Goal: Navigation & Orientation: Find specific page/section

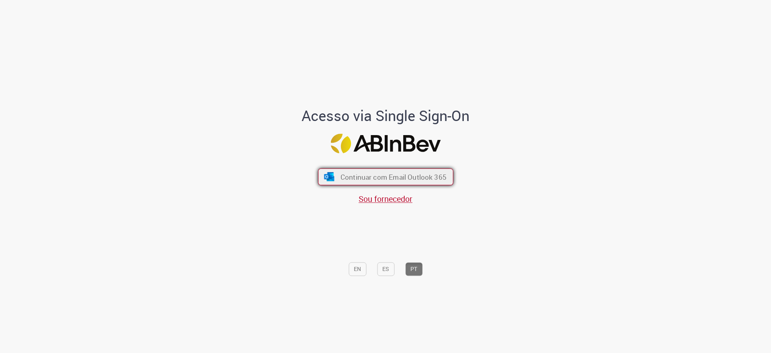
click at [362, 174] on span "Continuar com Email Outlook 365" at bounding box center [393, 176] width 106 height 9
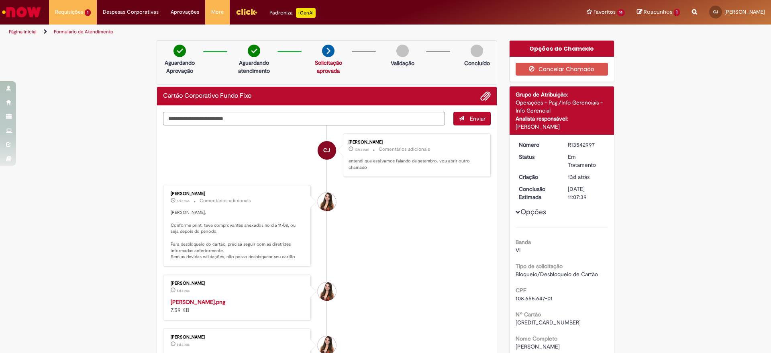
click at [23, 13] on img "Ir para a Homepage" at bounding box center [21, 12] width 41 height 16
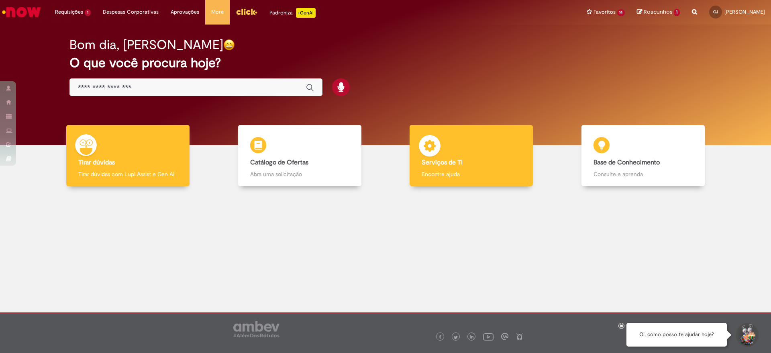
click at [438, 152] on img at bounding box center [430, 147] width 24 height 24
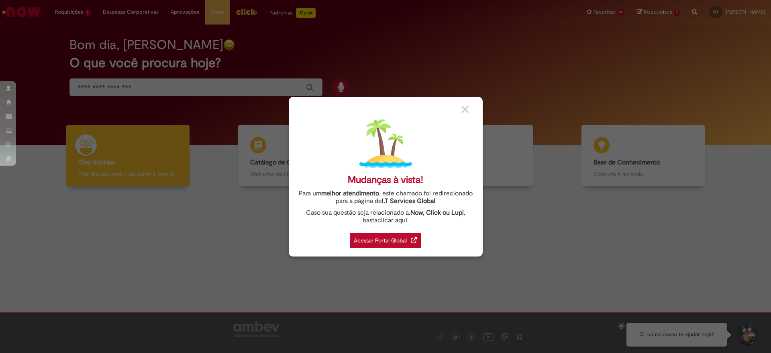
click at [387, 242] on div "Acessar Portal Global" at bounding box center [386, 240] width 72 height 15
